Goal: Information Seeking & Learning: Find specific fact

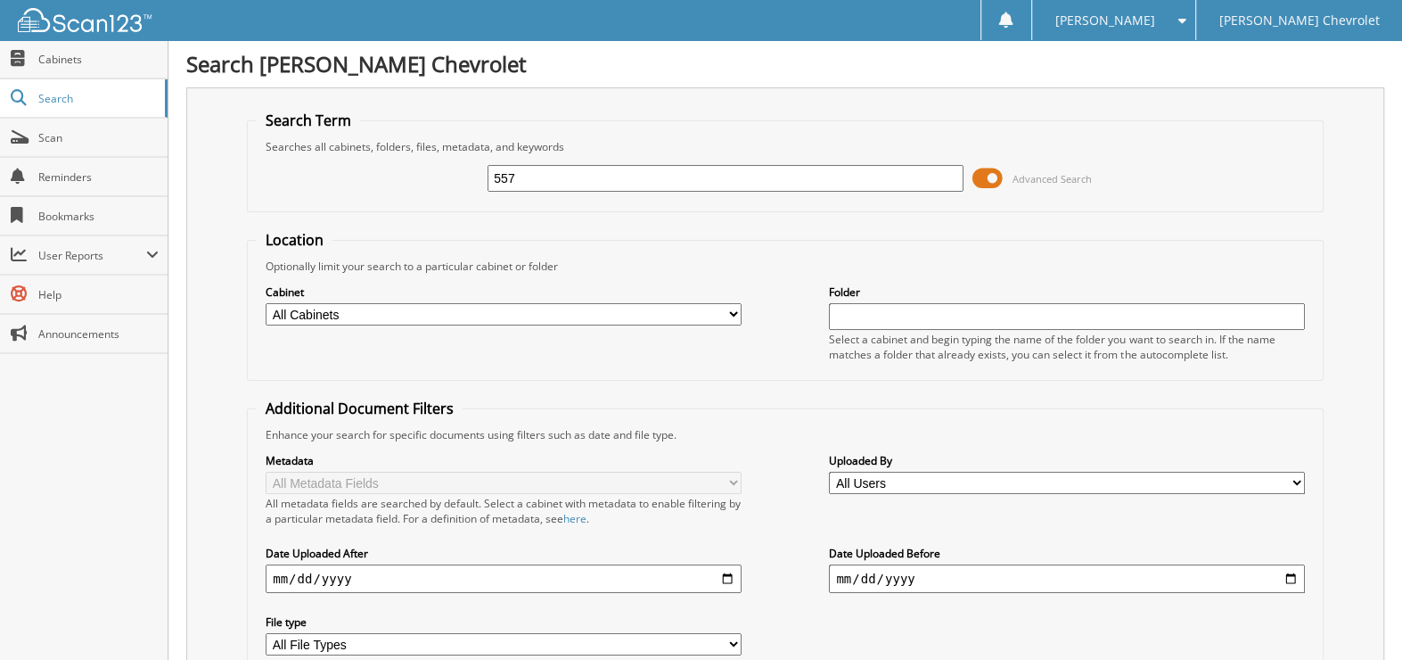
type input "557"
drag, startPoint x: 497, startPoint y: 175, endPoint x: 514, endPoint y: 191, distance: 23.3
click at [497, 175] on input "557" at bounding box center [726, 178] width 476 height 27
type input "25557"
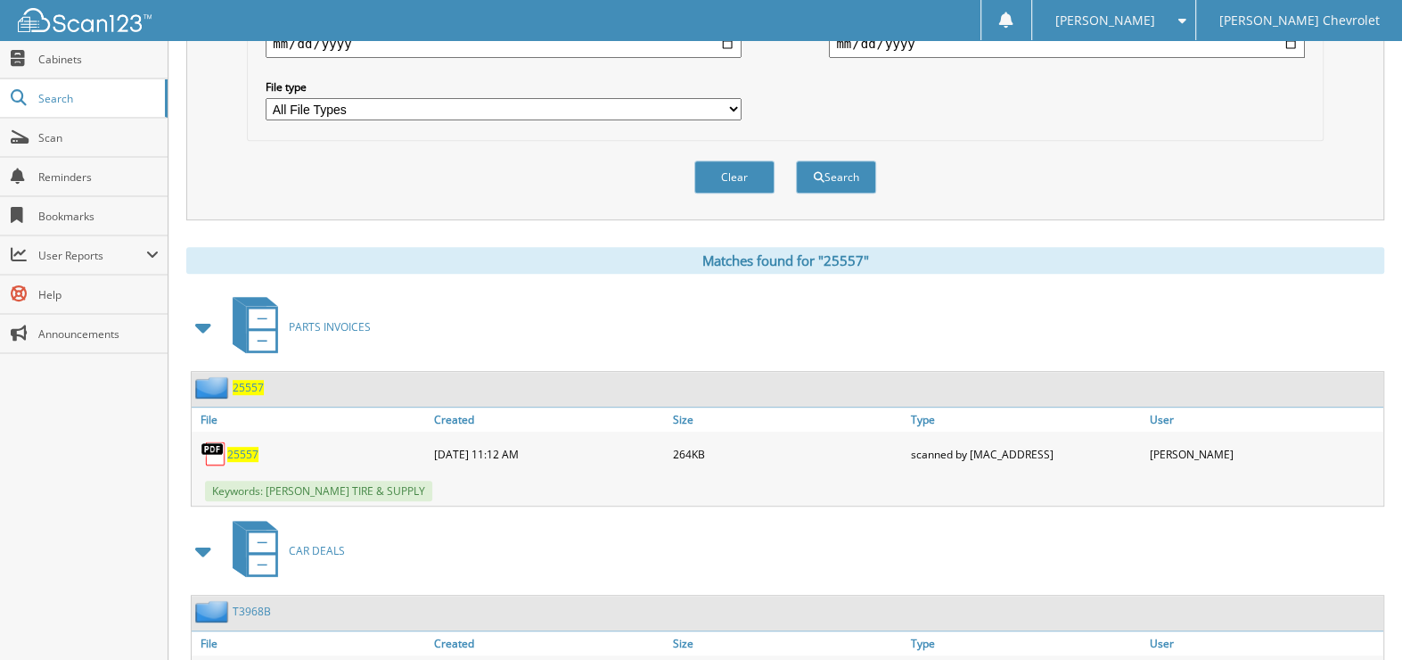
scroll to position [624, 0]
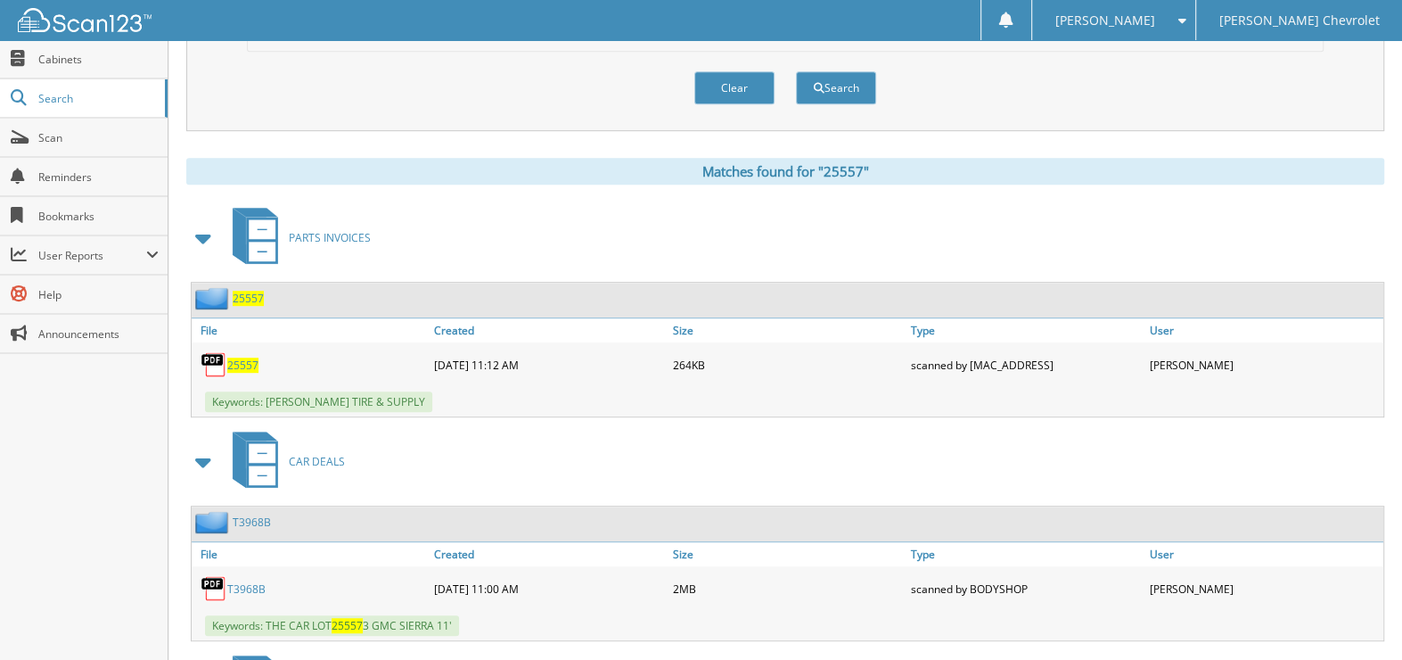
click at [202, 227] on span at bounding box center [204, 238] width 25 height 32
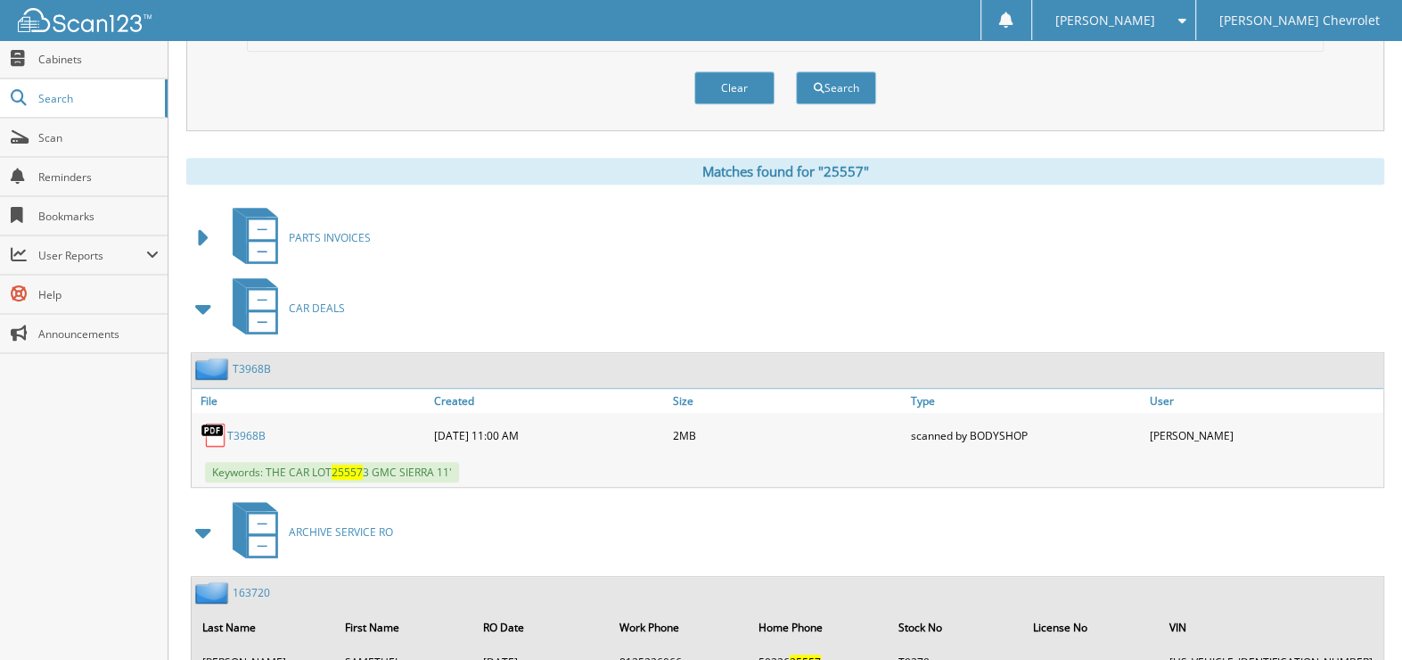
click at [207, 303] on span at bounding box center [204, 308] width 25 height 32
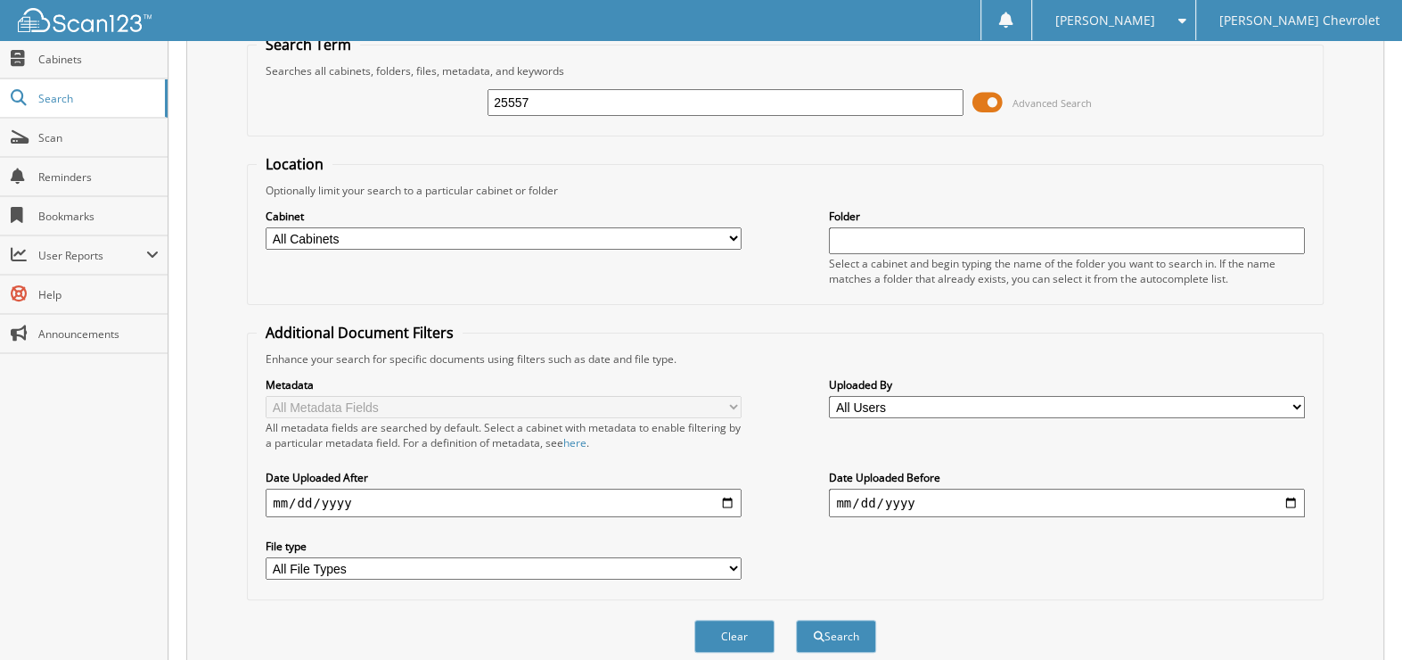
scroll to position [0, 0]
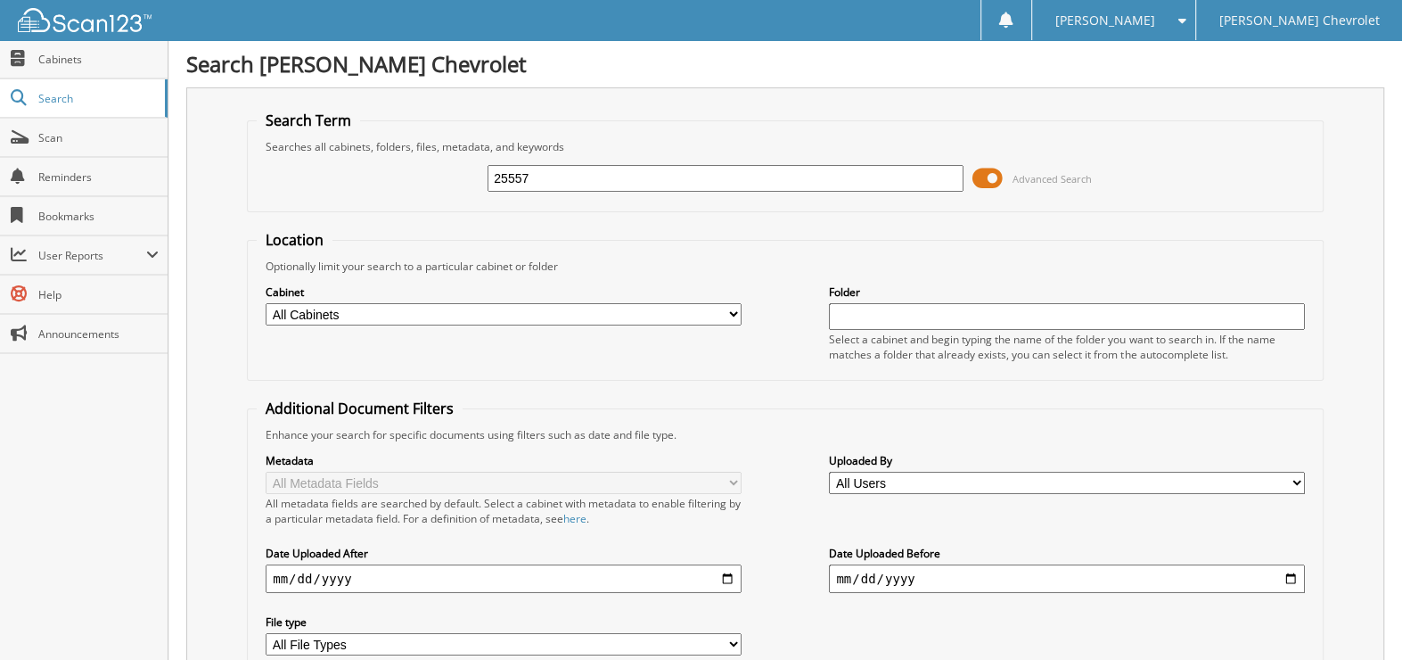
drag, startPoint x: 539, startPoint y: 173, endPoint x: 506, endPoint y: 166, distance: 32.9
click at [506, 166] on input "25557" at bounding box center [726, 178] width 476 height 27
type input "25971"
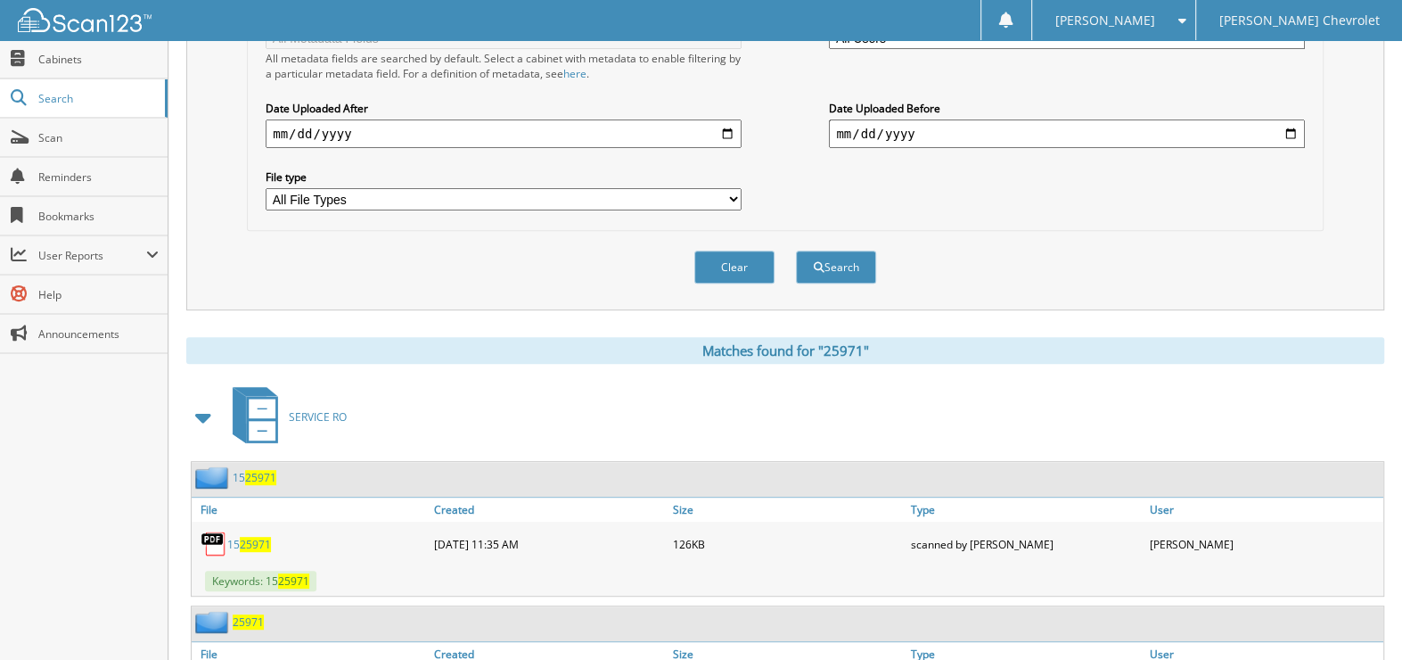
scroll to position [535, 0]
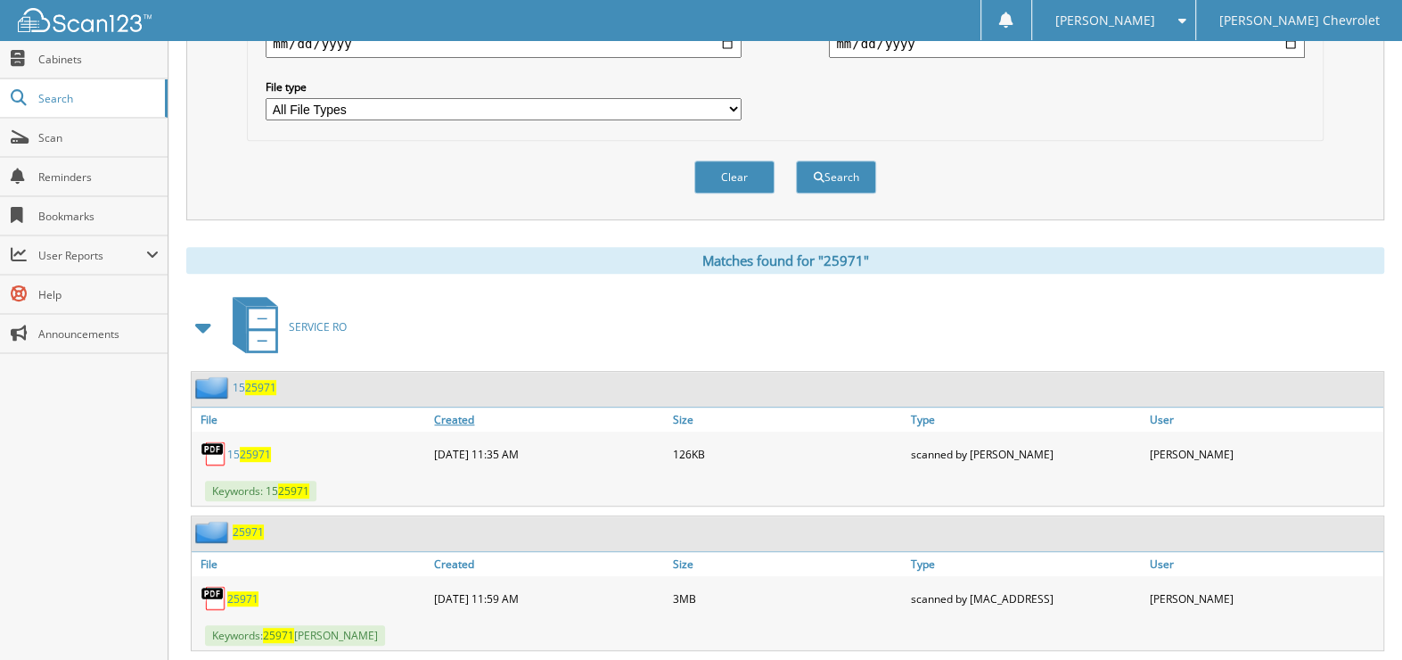
click at [463, 407] on link "Created" at bounding box center [549, 419] width 238 height 24
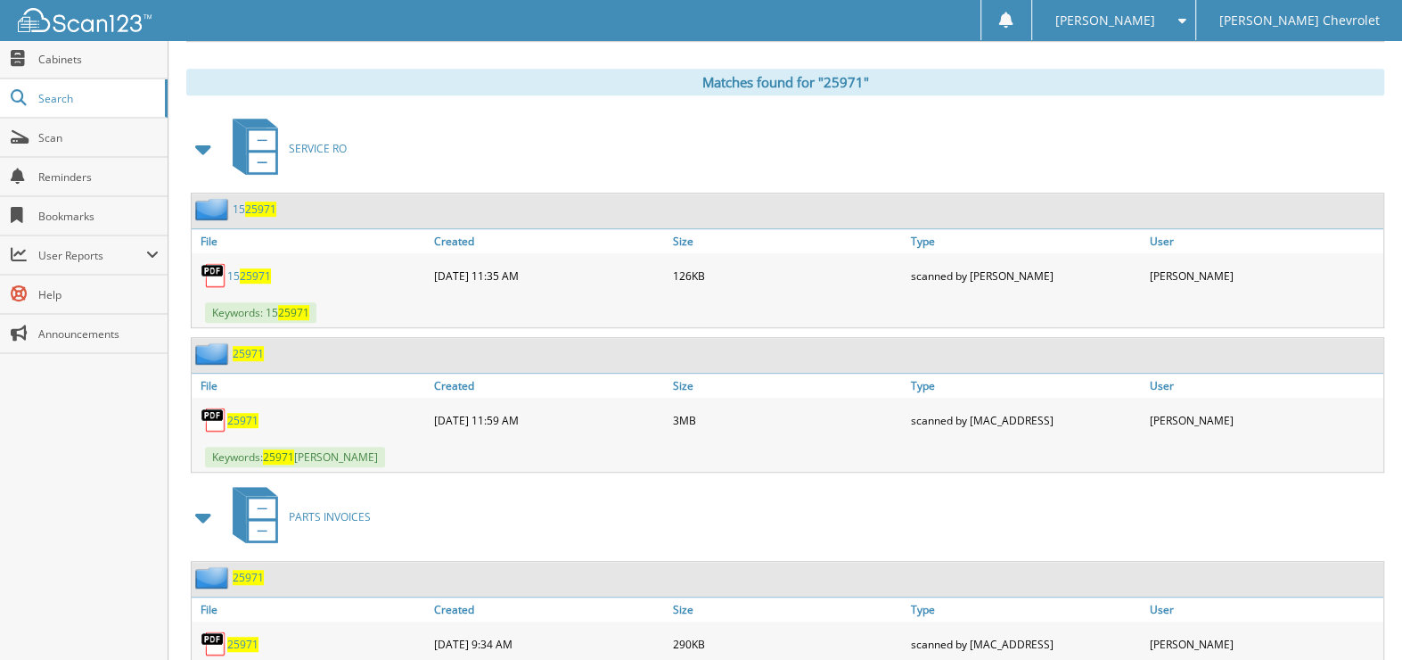
click at [247, 346] on span "25971" at bounding box center [248, 353] width 31 height 15
